Goal: Transaction & Acquisition: Purchase product/service

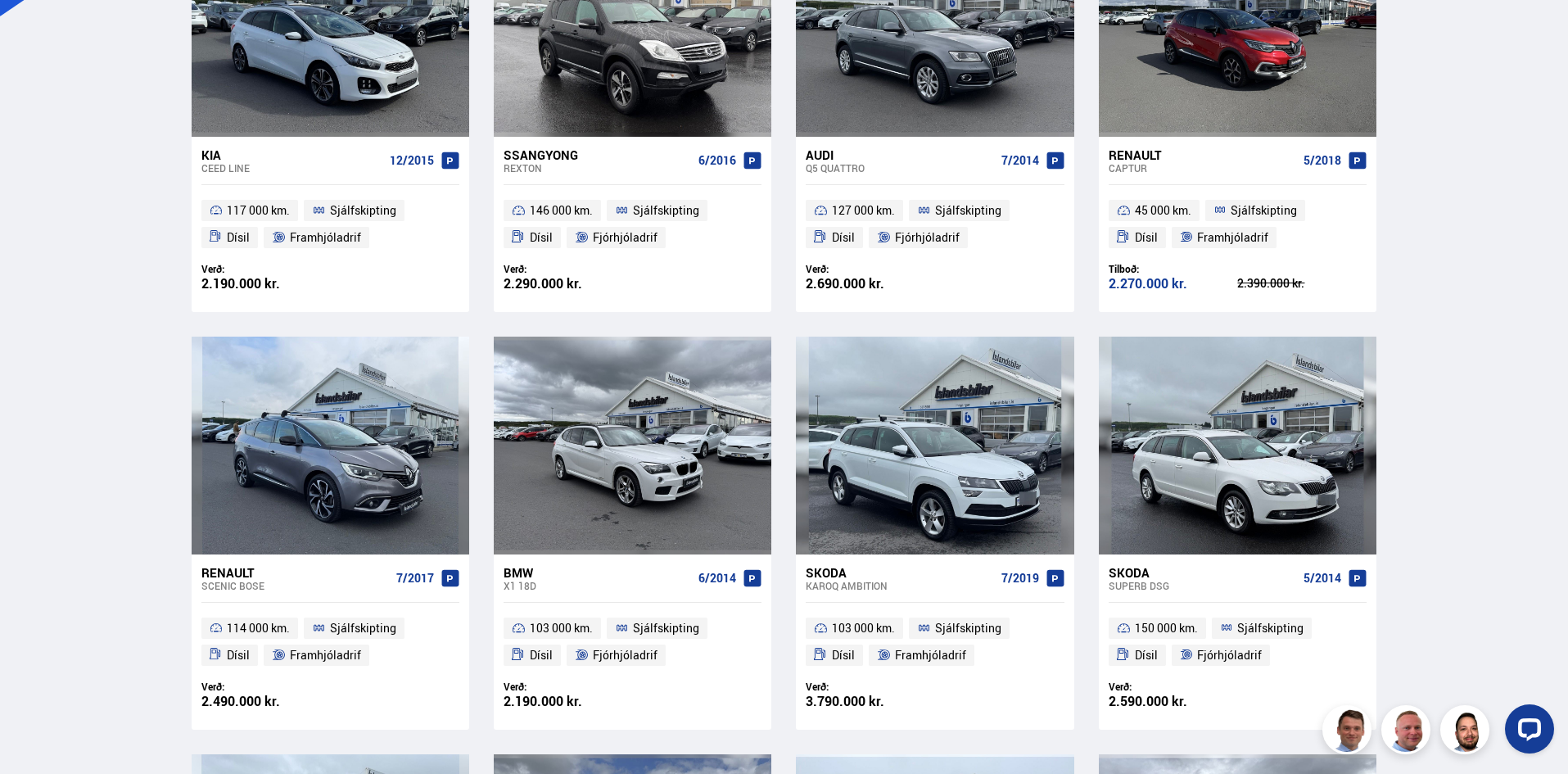
scroll to position [503, 0]
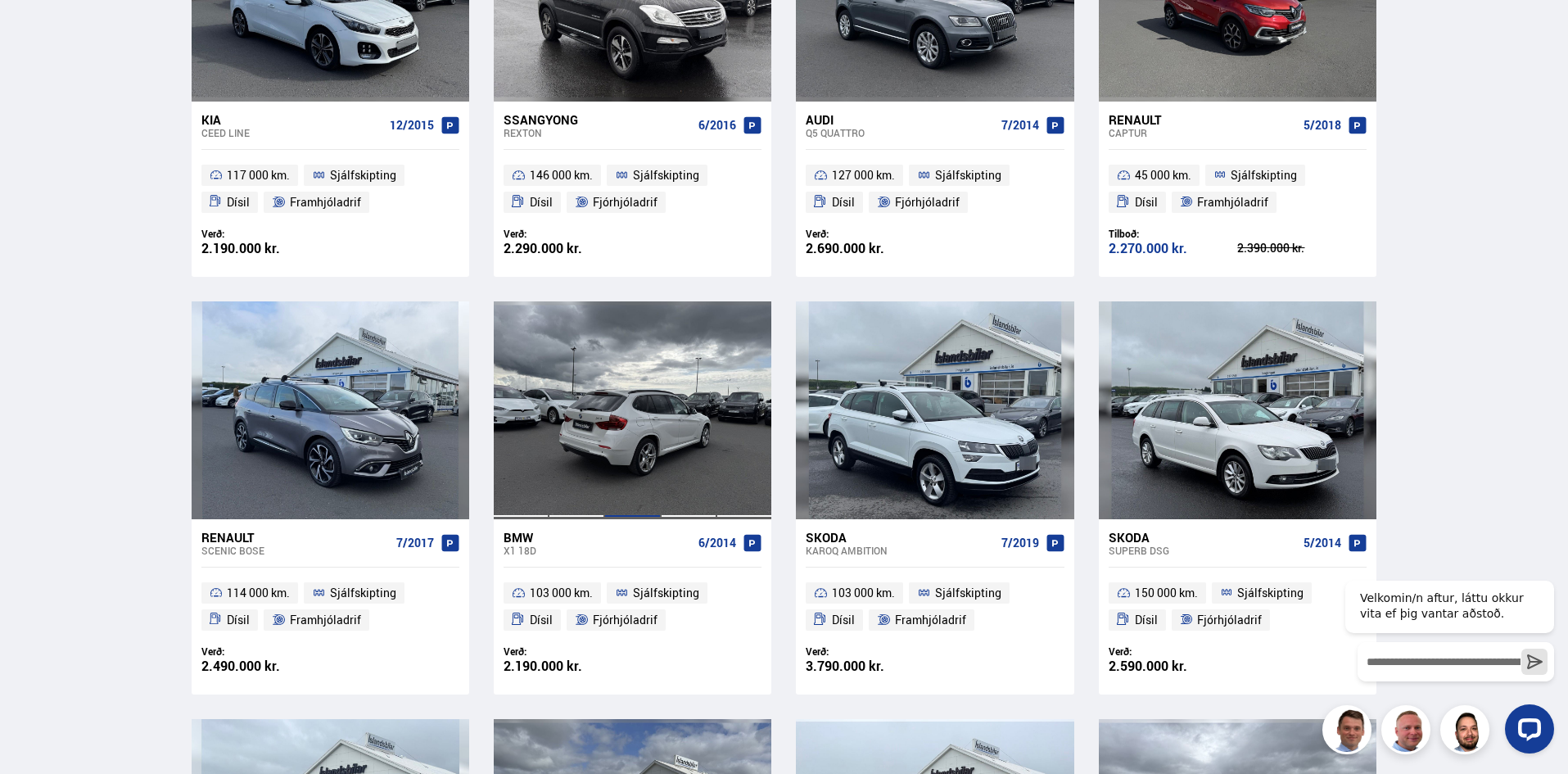
click at [632, 409] on div at bounding box center [633, 409] width 56 height 218
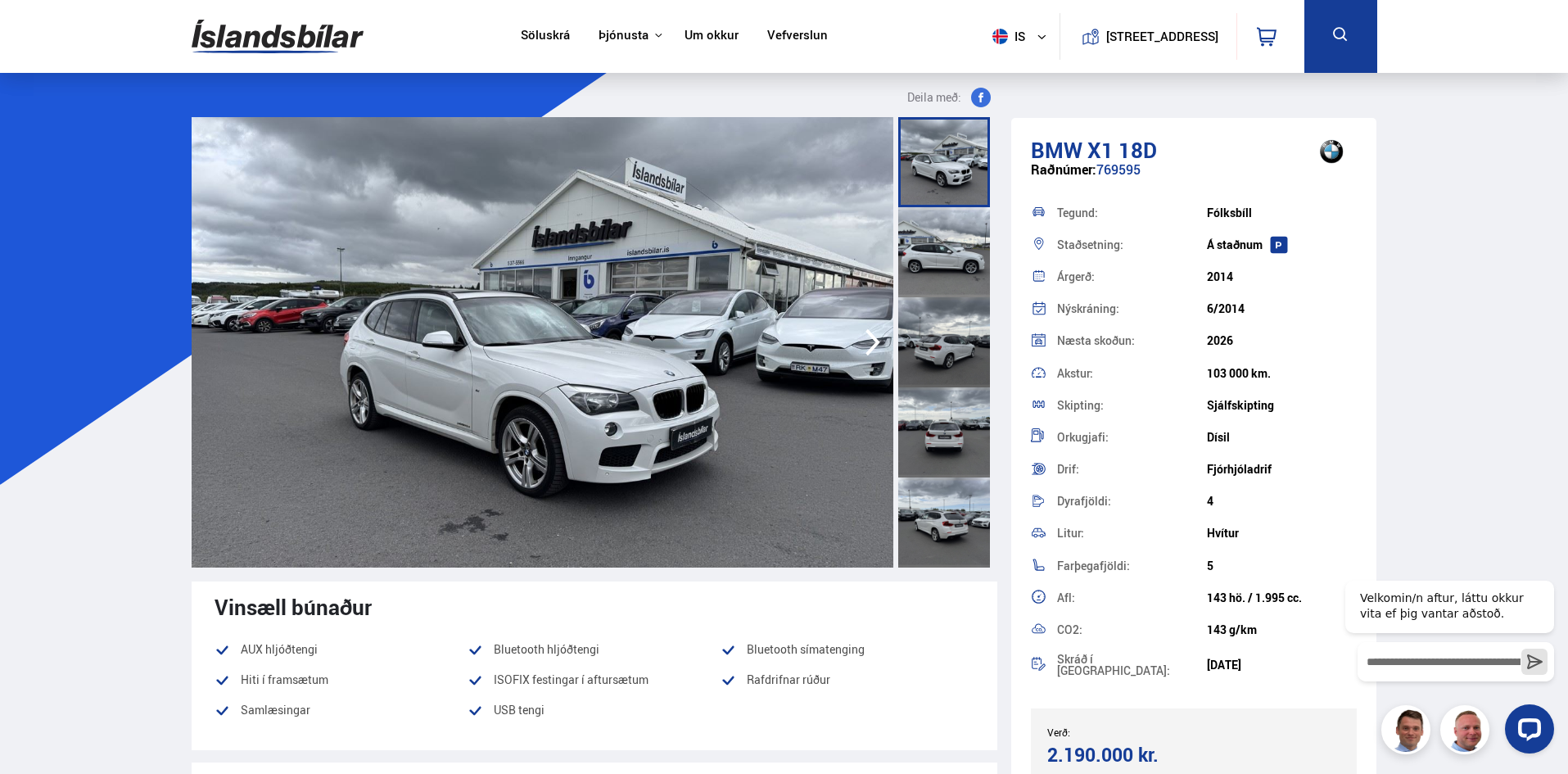
click at [872, 337] on icon "button" at bounding box center [873, 342] width 14 height 27
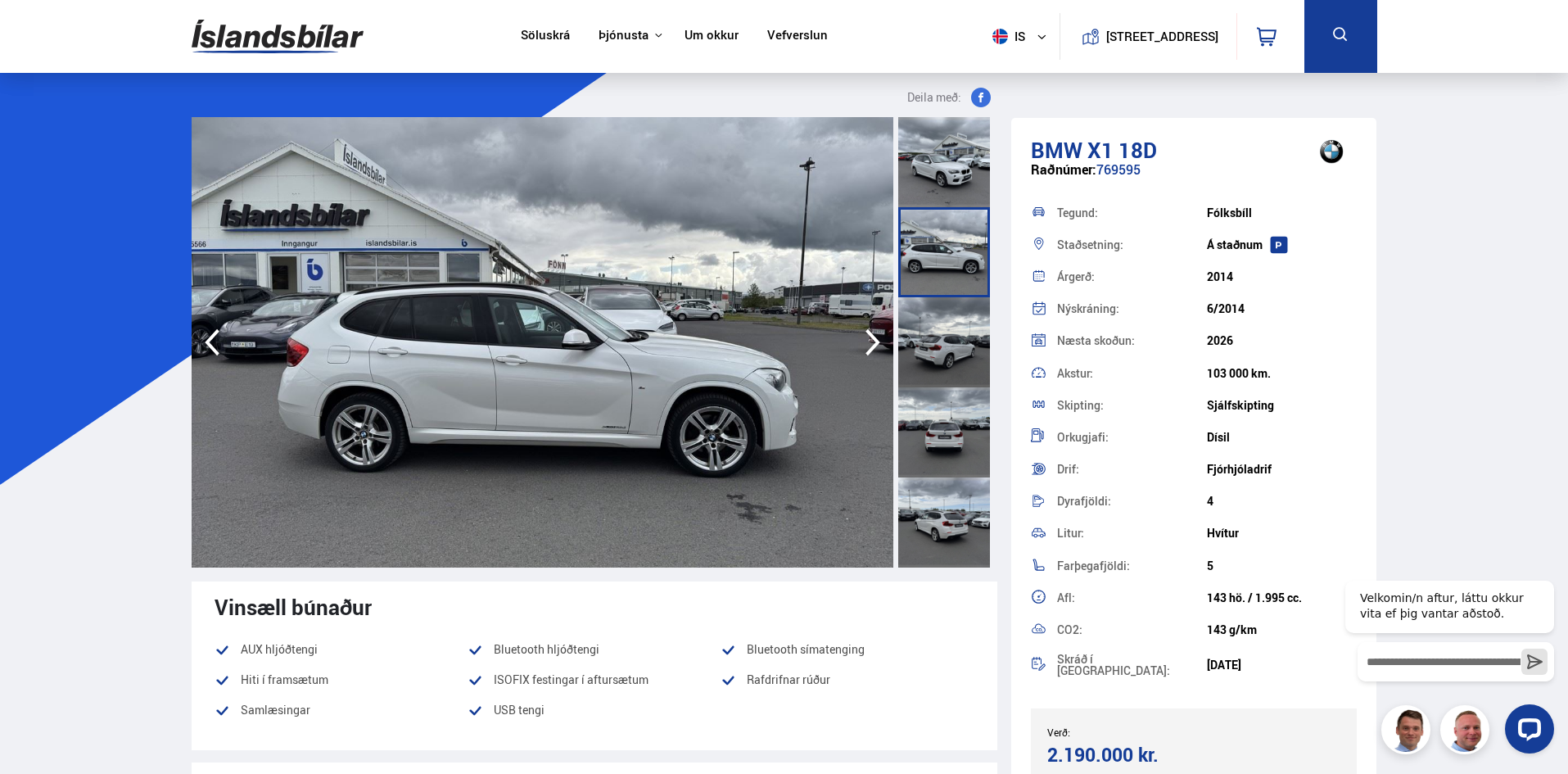
click at [872, 337] on icon "button" at bounding box center [873, 342] width 14 height 27
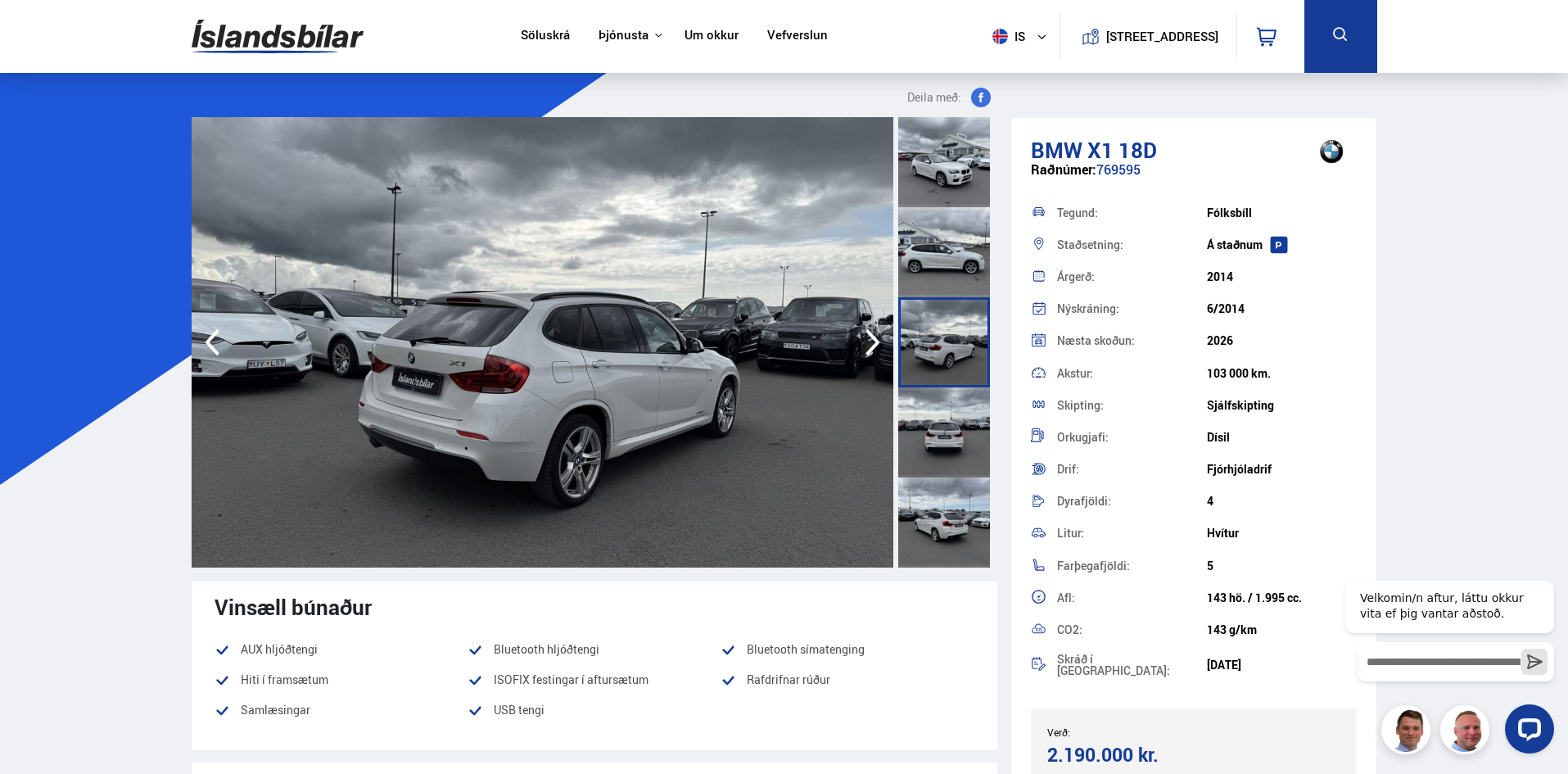
click at [872, 337] on icon "button" at bounding box center [873, 342] width 14 height 27
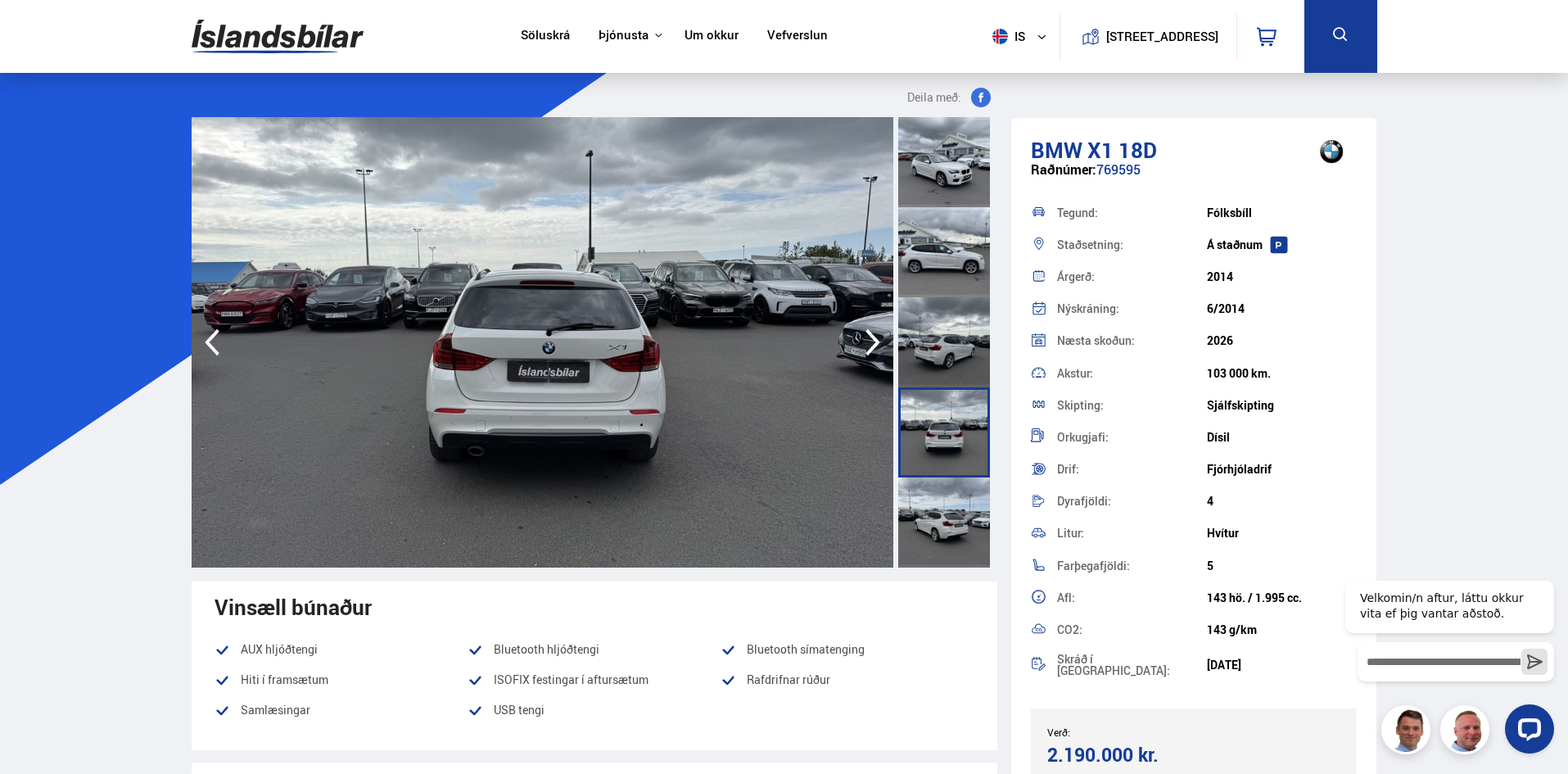
click at [872, 337] on icon "button" at bounding box center [873, 342] width 14 height 27
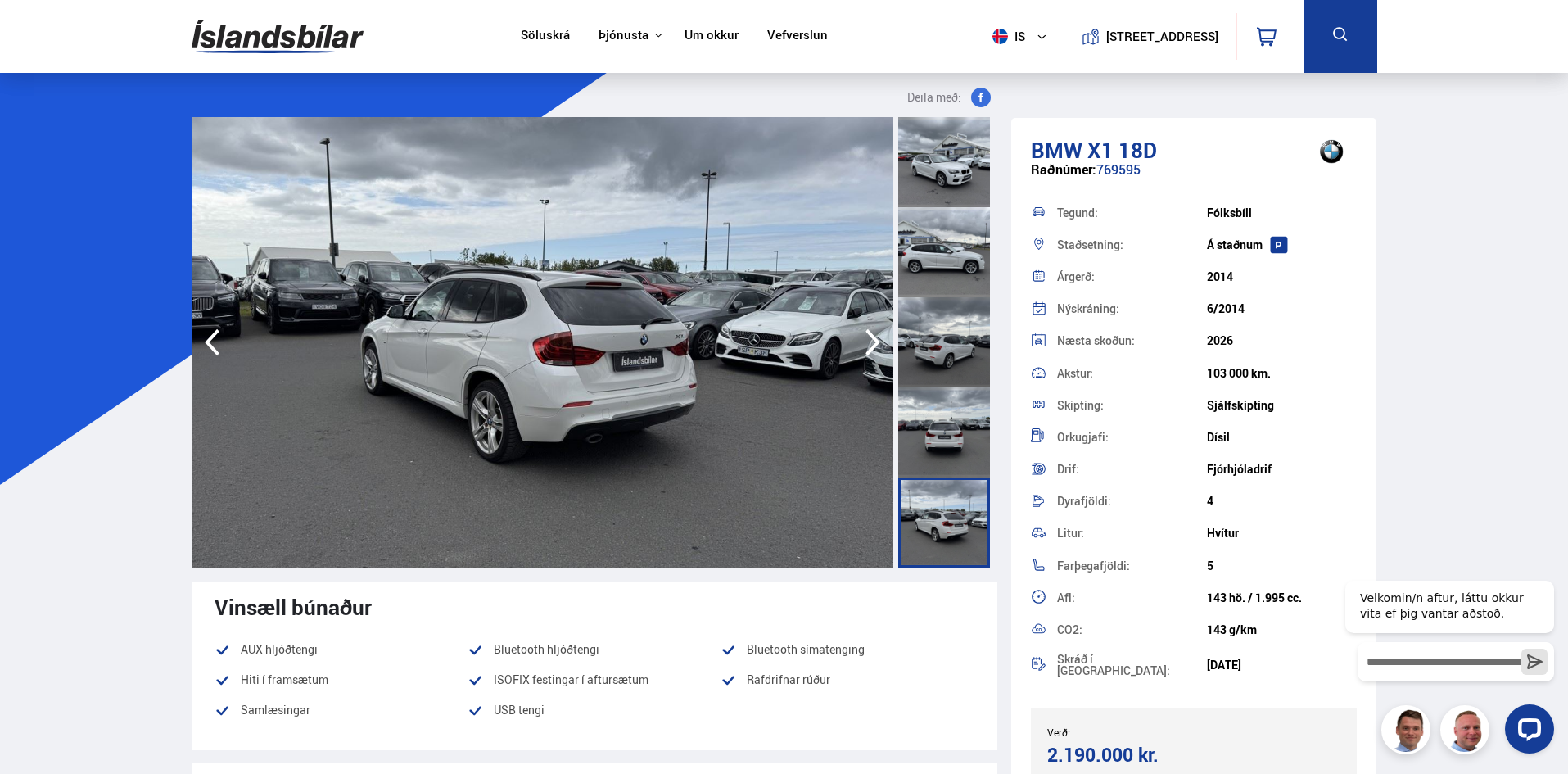
click at [870, 338] on icon "button" at bounding box center [873, 342] width 33 height 39
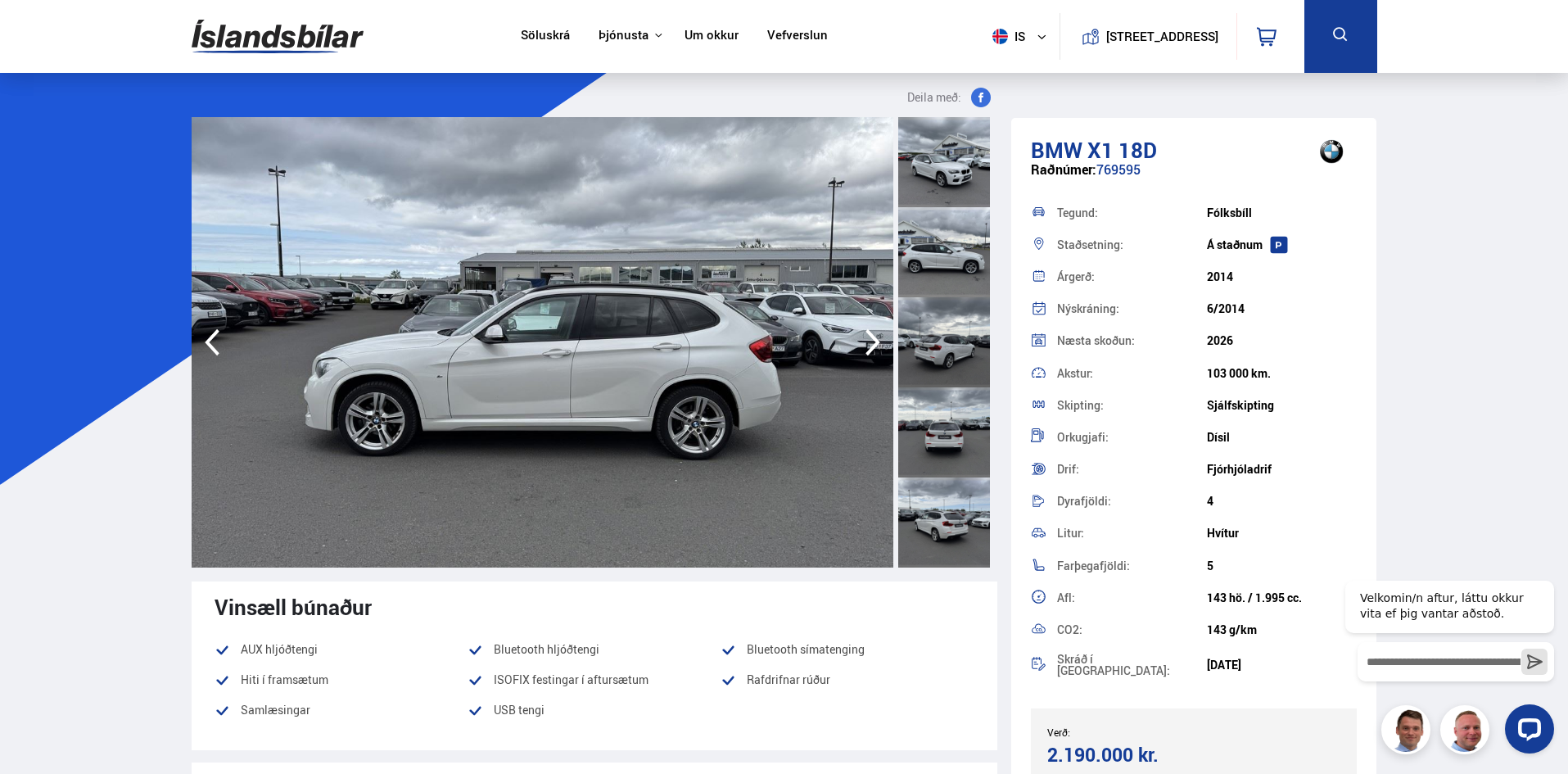
click at [870, 338] on icon "button" at bounding box center [873, 342] width 33 height 39
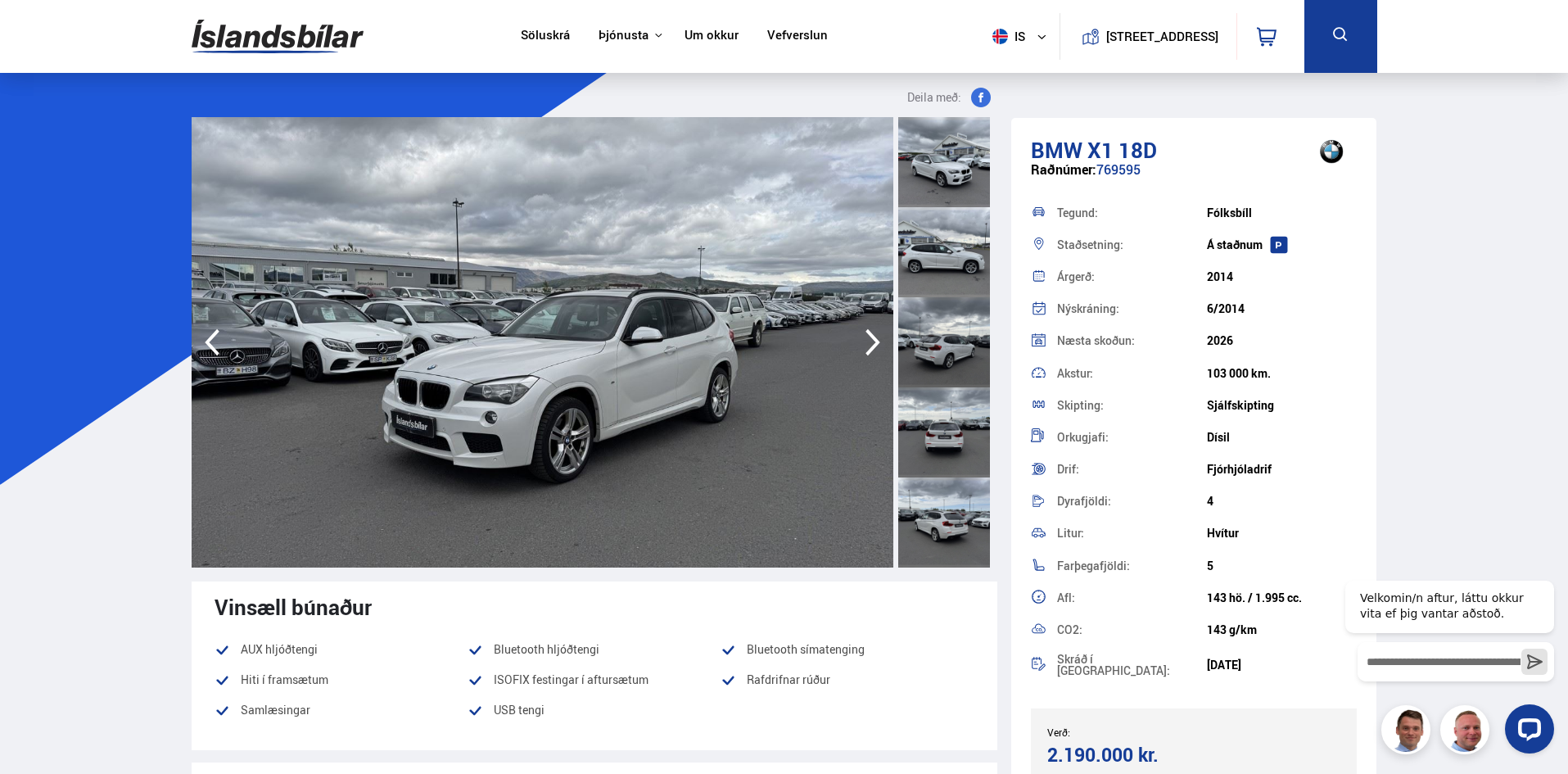
click at [870, 338] on icon "button" at bounding box center [873, 342] width 33 height 39
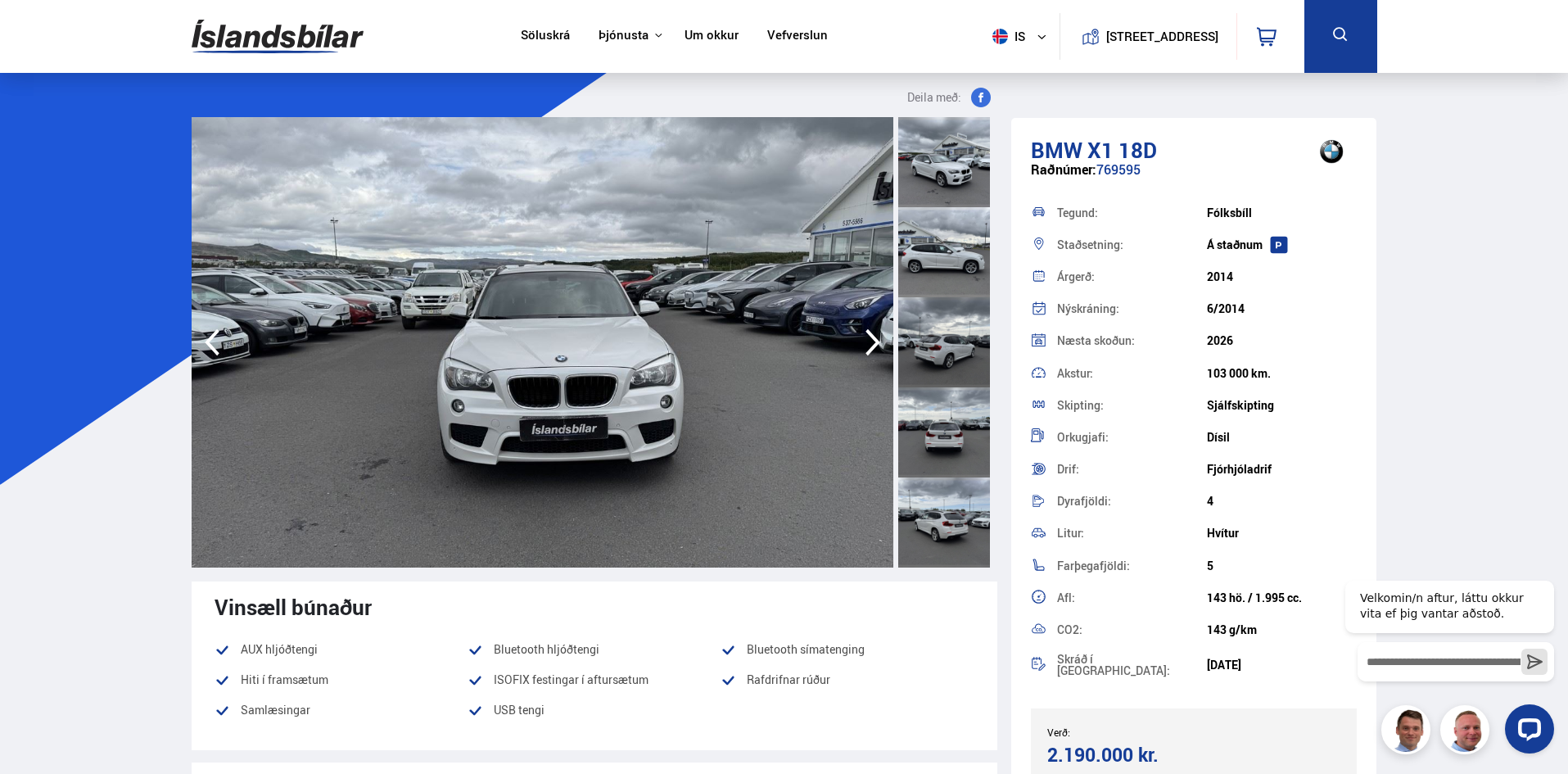
click at [870, 338] on icon "button" at bounding box center [873, 342] width 33 height 39
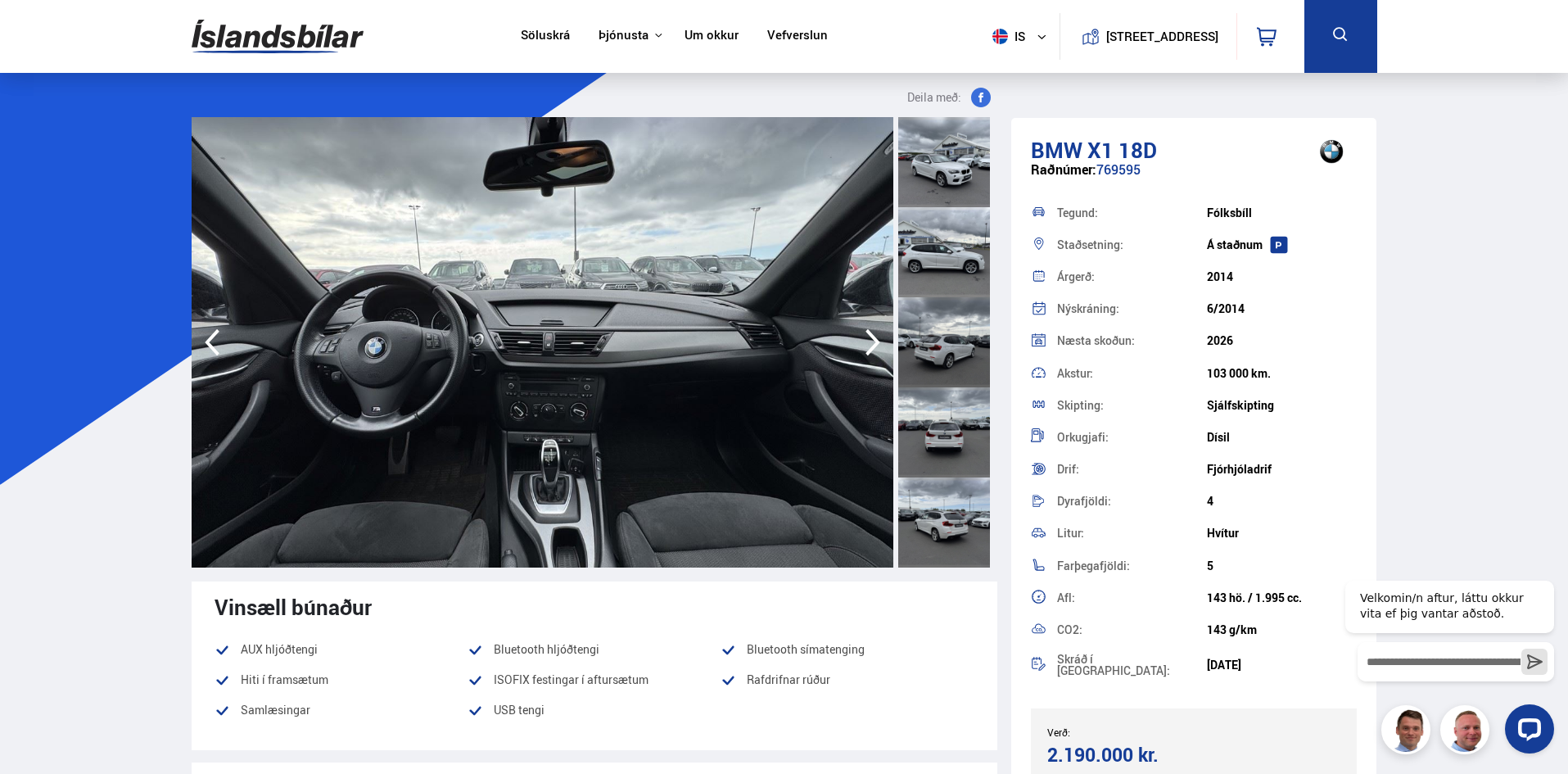
click at [870, 338] on icon "button" at bounding box center [873, 342] width 33 height 39
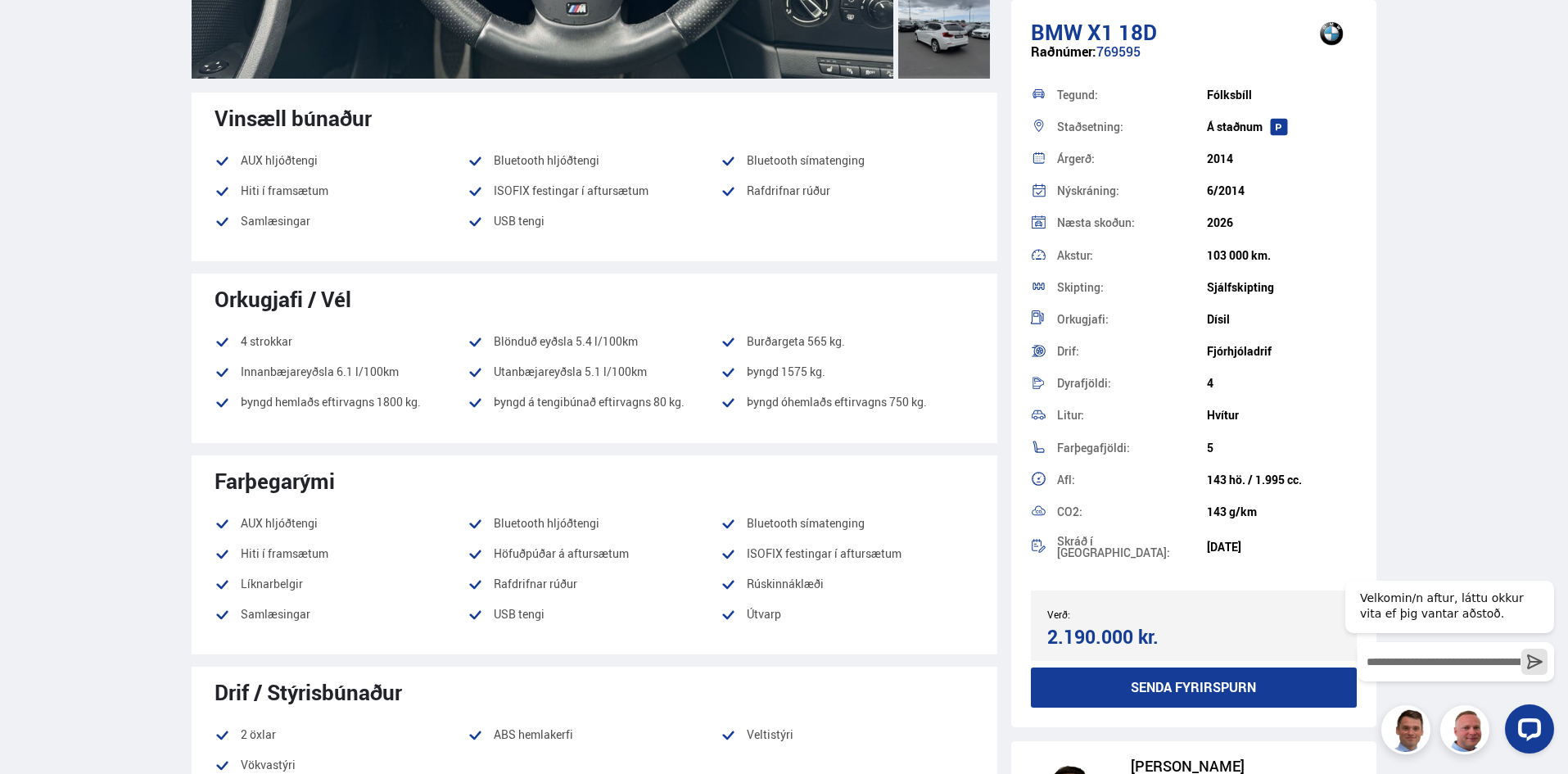
scroll to position [491, 0]
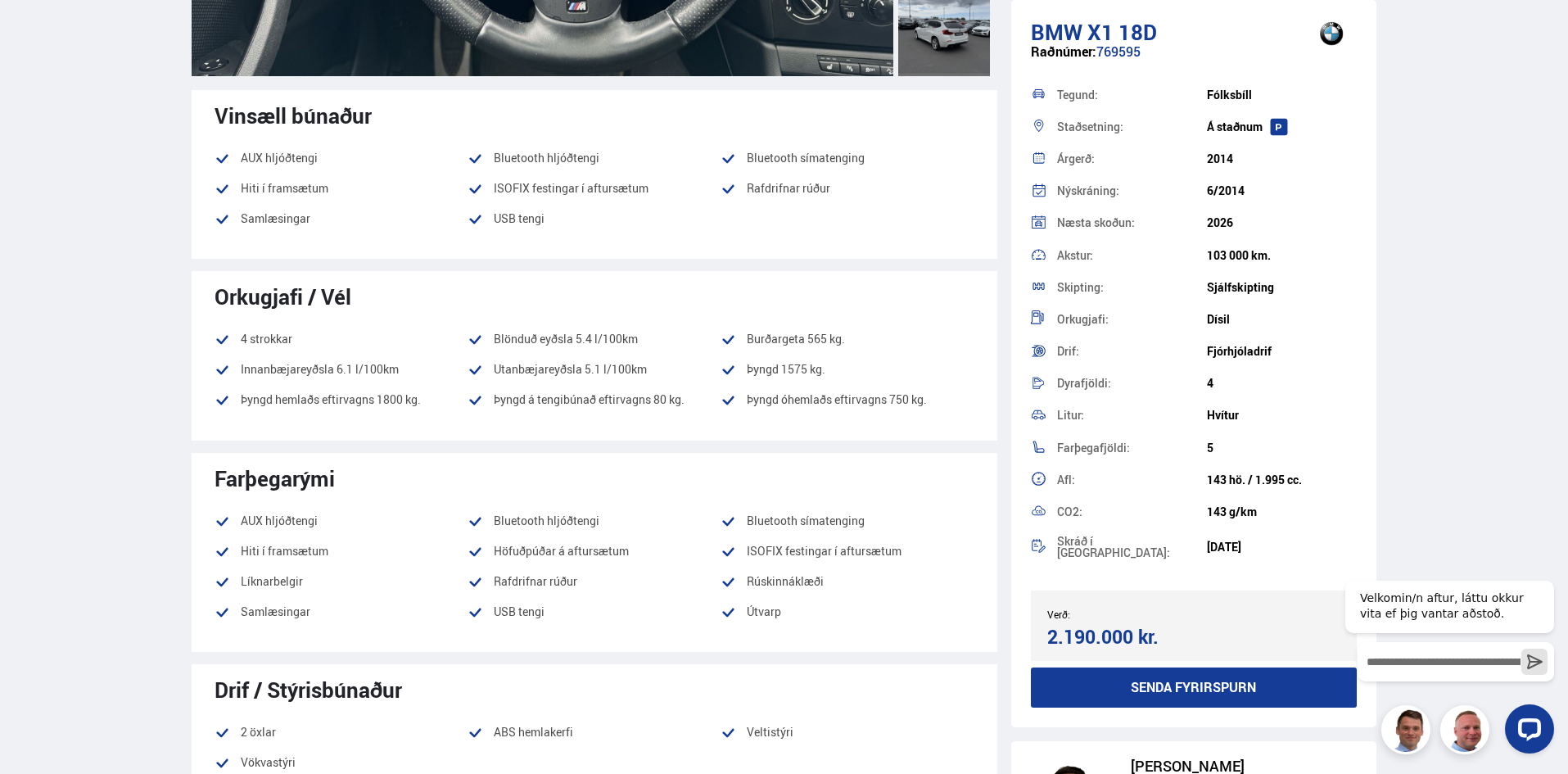
click at [953, 28] on div at bounding box center [944, 30] width 91 height 90
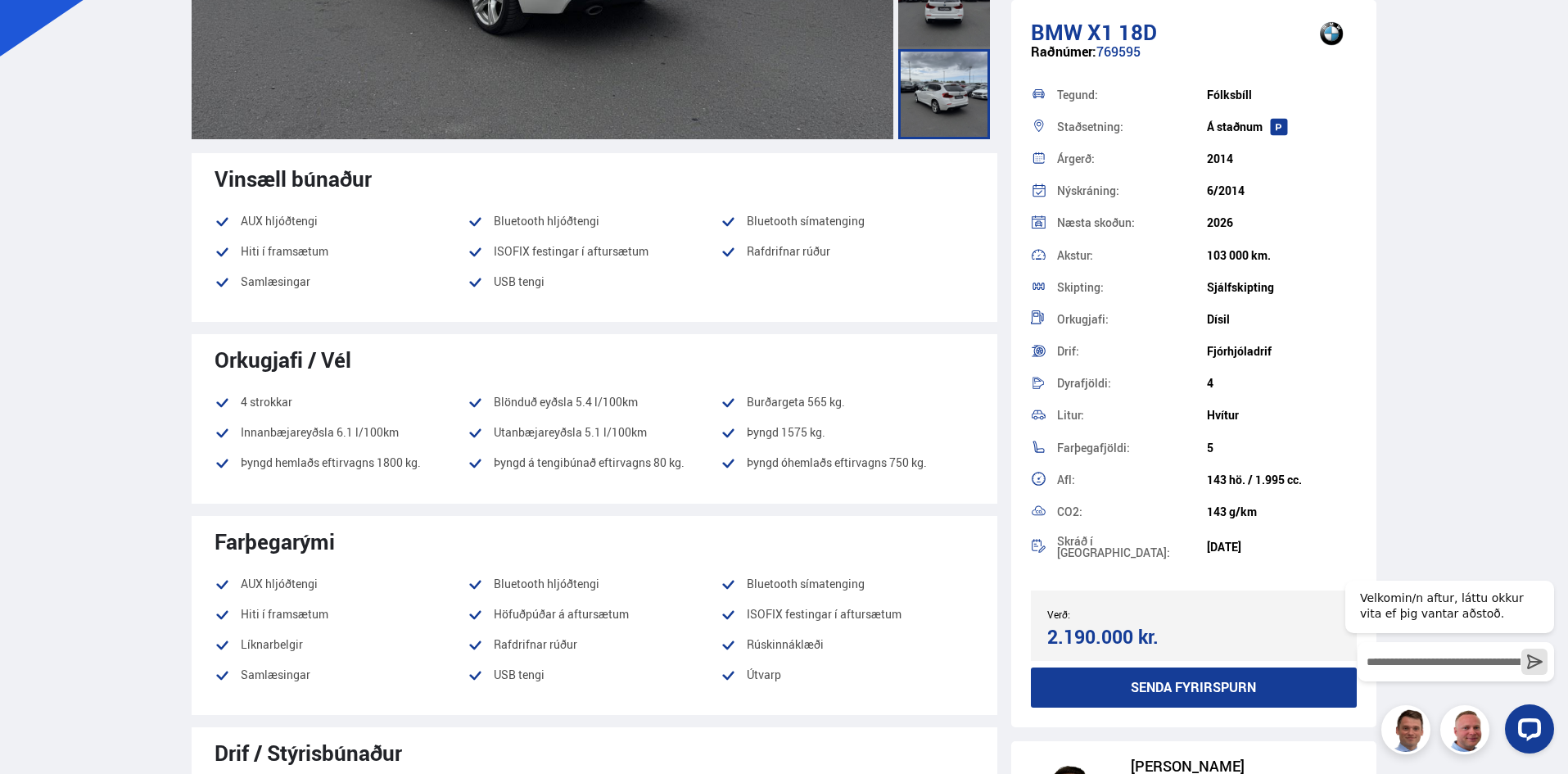
scroll to position [573, 0]
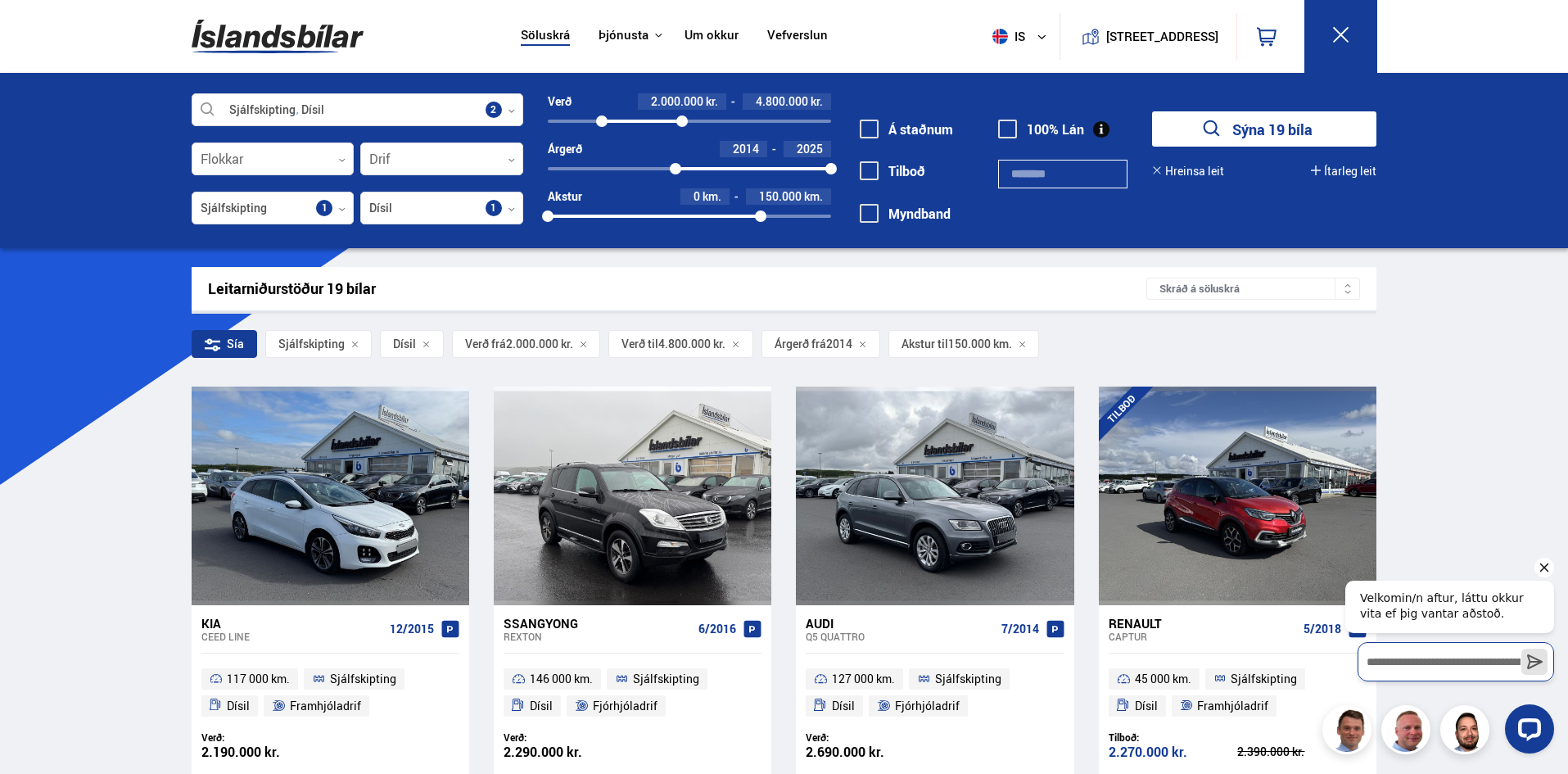
click at [1382, 662] on input "Skrifaðu skilaboðin hér inn og ýttu á Enter til að senda" at bounding box center [1455, 663] width 196 height 39
type input "**********"
click at [1521, 649] on button "Send a message" at bounding box center [1534, 662] width 26 height 27
drag, startPoint x: 674, startPoint y: 169, endPoint x: 711, endPoint y: 169, distance: 37.0
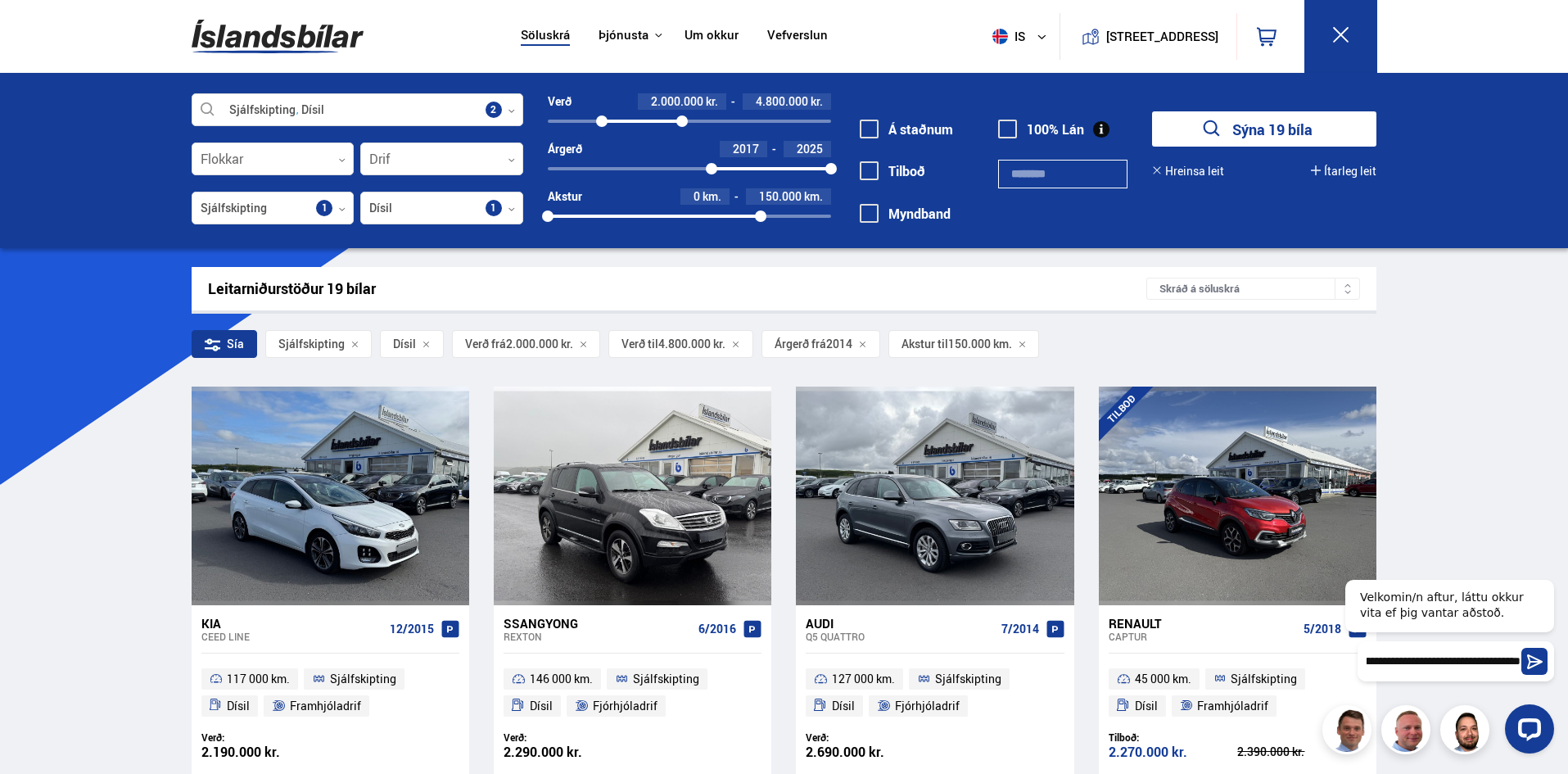
click at [711, 169] on div at bounding box center [711, 168] width 12 height 12
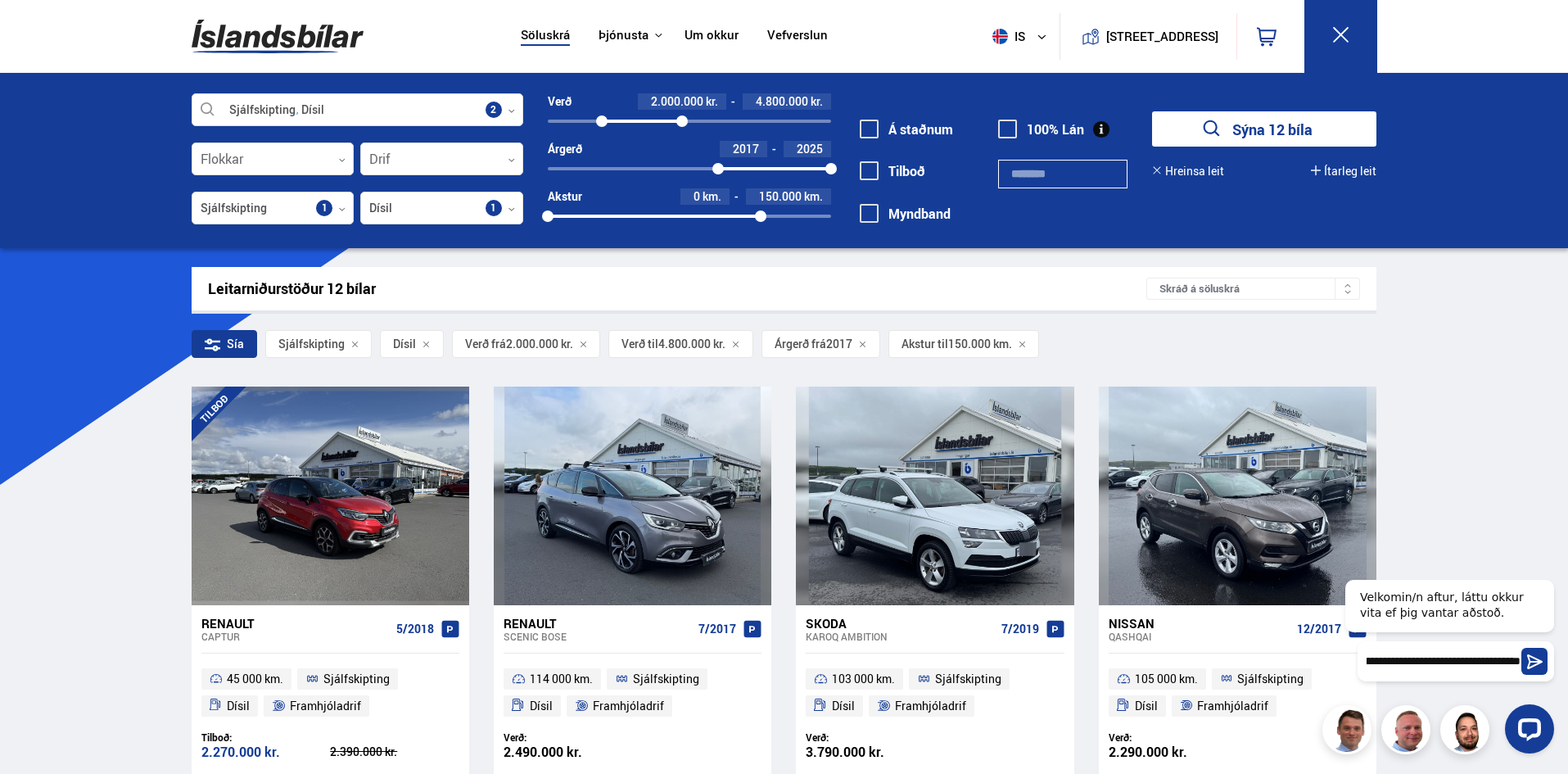
click at [1287, 128] on button "Sýna 12 bíla" at bounding box center [1264, 128] width 224 height 35
click at [1257, 126] on button "Sýna 12 bíla" at bounding box center [1264, 128] width 224 height 35
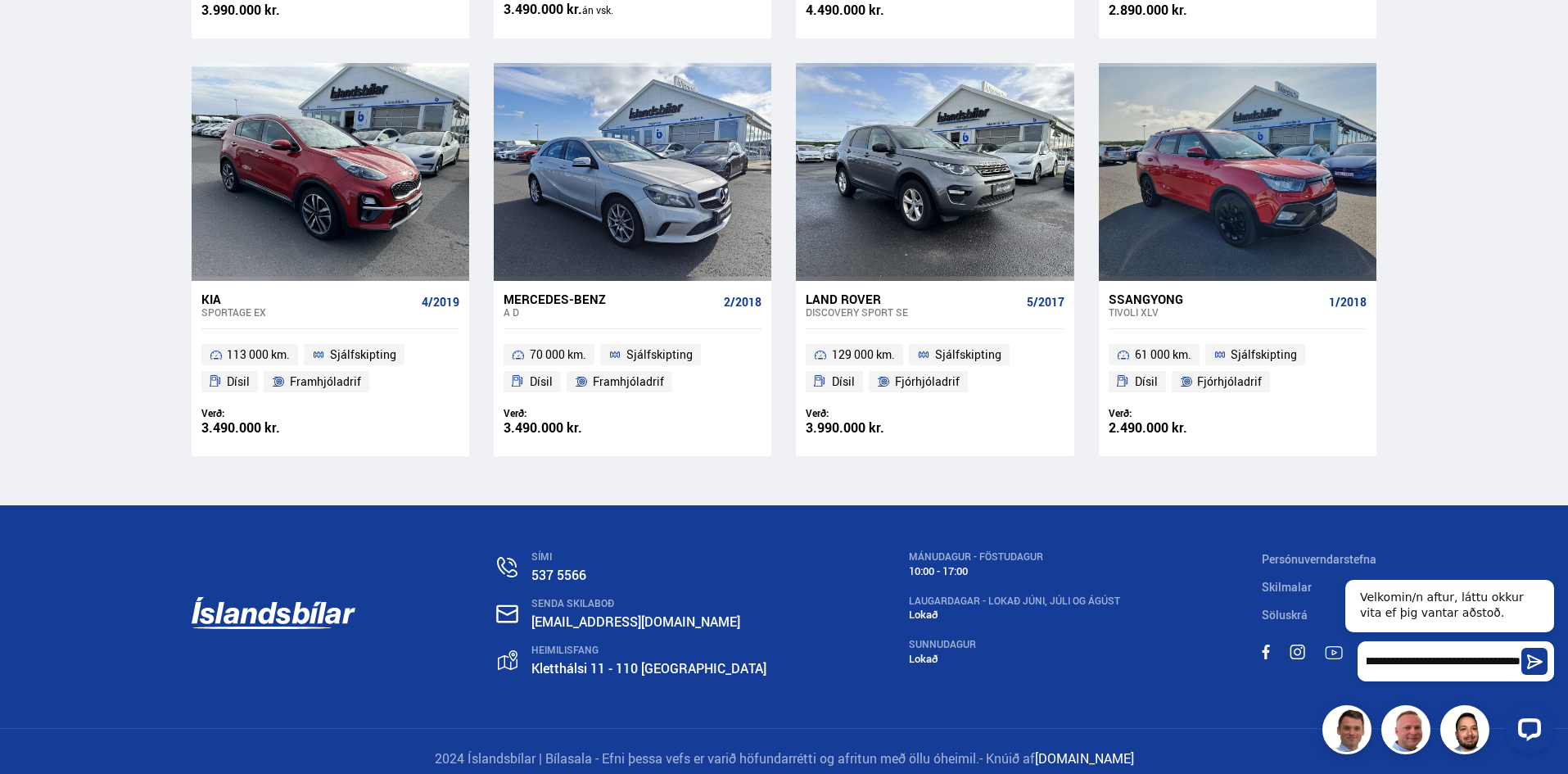
scroll to position [1176, 0]
